Goal: Information Seeking & Learning: Find specific fact

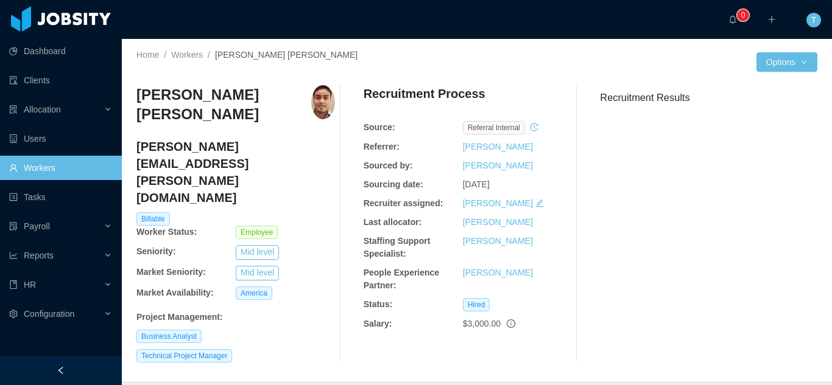
scroll to position [1519, 0]
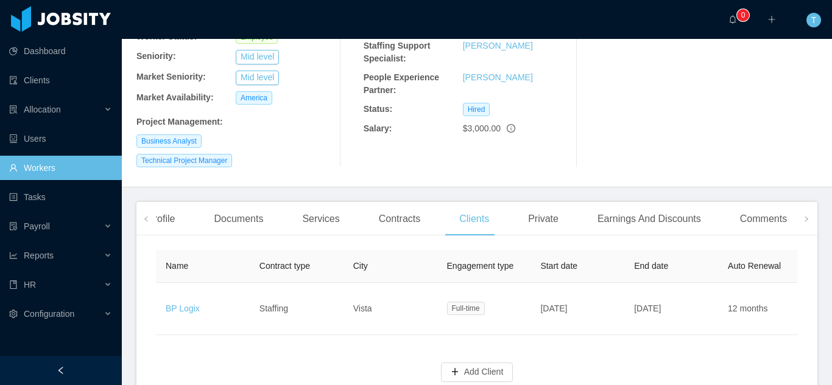
click at [79, 166] on link "Workers" at bounding box center [60, 168] width 103 height 24
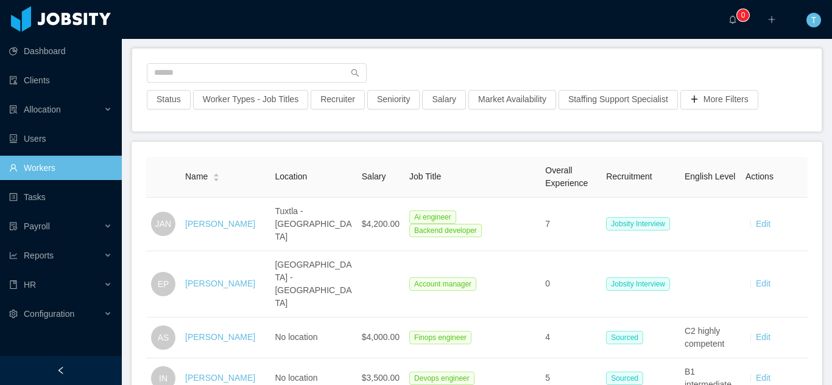
scroll to position [25, 0]
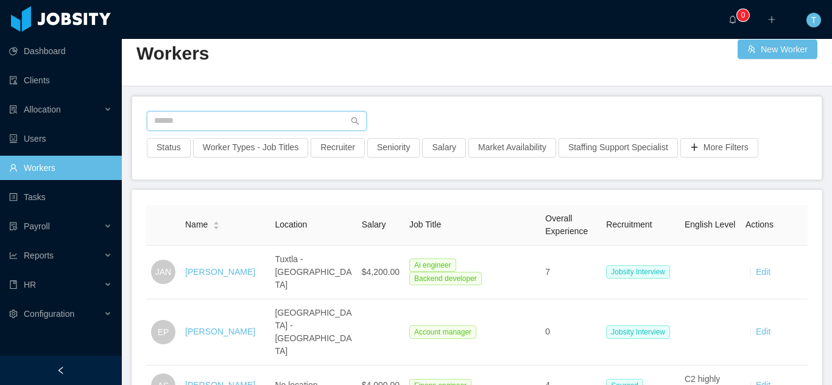
click at [337, 121] on input "text" at bounding box center [257, 120] width 220 height 19
type input "*"
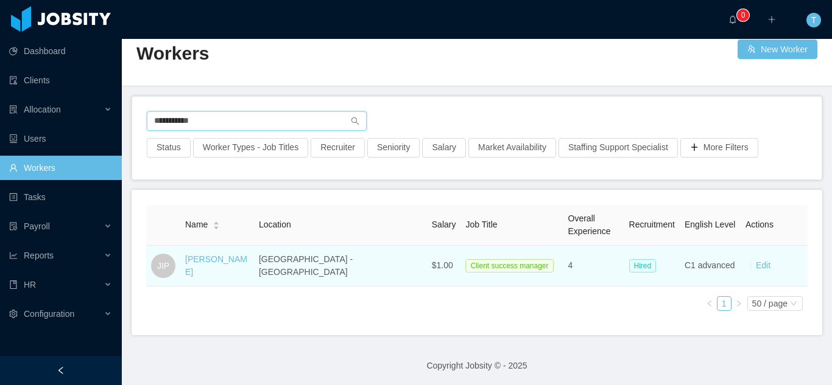
type input "**********"
click at [238, 272] on td "[PERSON_NAME]" at bounding box center [217, 266] width 74 height 41
click at [243, 267] on link "[PERSON_NAME]" at bounding box center [216, 265] width 62 height 23
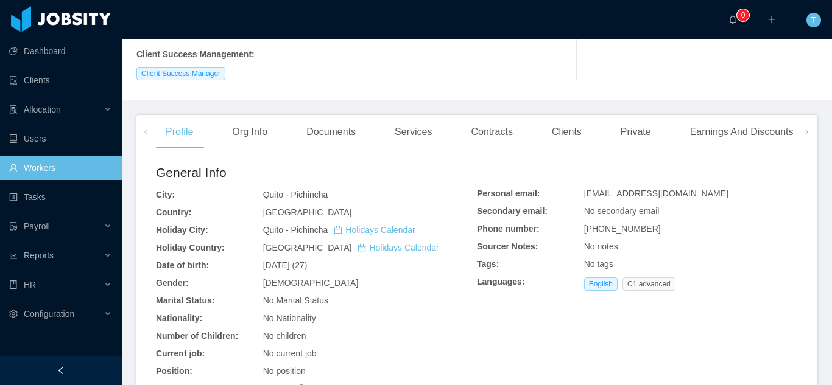
scroll to position [254, 0]
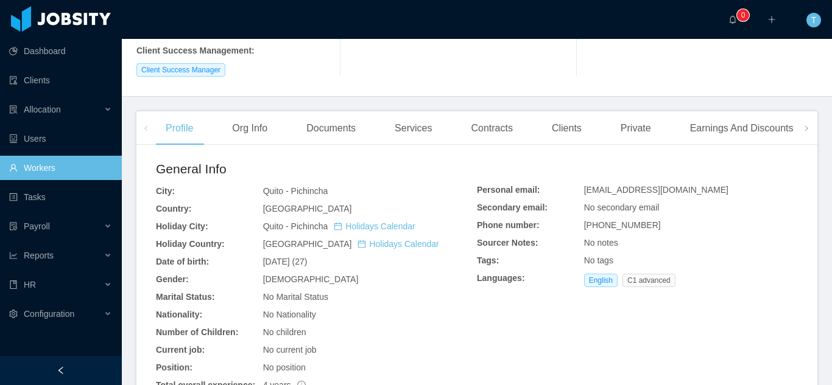
drag, startPoint x: 332, startPoint y: 213, endPoint x: 241, endPoint y: 212, distance: 91.3
click at [241, 212] on div "General Info City: [GEOGRAPHIC_DATA] - [GEOGRAPHIC_DATA] Country: [GEOGRAPHIC_D…" at bounding box center [316, 294] width 321 height 268
